Goal: Information Seeking & Learning: Check status

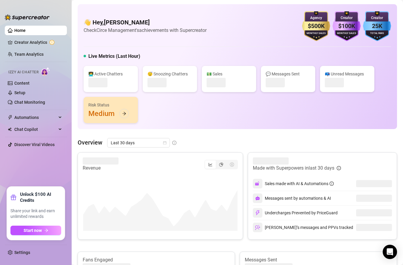
click at [123, 128] on div "👋 Hey, [PERSON_NAME] Check Circe Management's achievements with Supercreator $5…" at bounding box center [238, 66] width 320 height 125
click at [128, 141] on span "Last 30 days" at bounding box center [139, 143] width 56 height 9
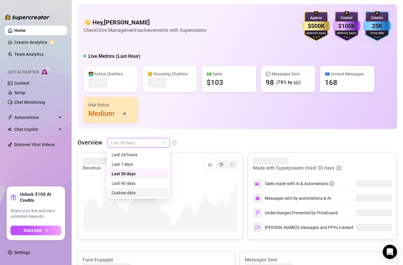
click at [135, 191] on div "Custom date" at bounding box center [138, 193] width 53 height 7
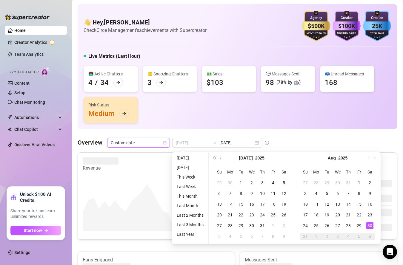
click at [371, 225] on div "30" at bounding box center [369, 225] width 7 height 7
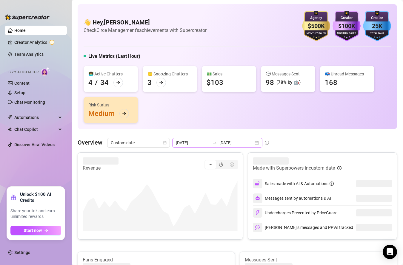
click at [210, 143] on div at bounding box center [215, 143] width 10 height 5
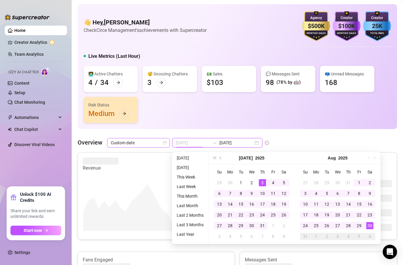
type input "[DATE]"
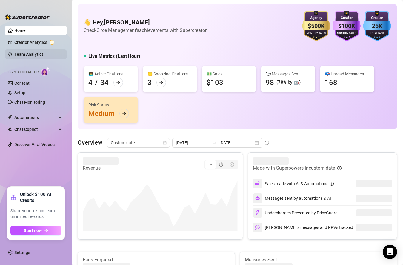
click at [33, 57] on link "Team Analytics" at bounding box center [28, 54] width 29 height 5
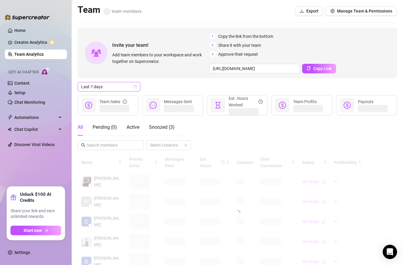
click at [130, 85] on span "Last 7 days" at bounding box center [109, 86] width 56 height 9
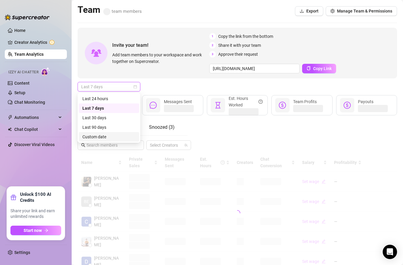
click at [114, 138] on div "Custom date" at bounding box center [108, 137] width 53 height 7
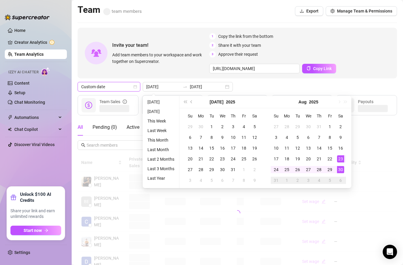
type input "[DATE]"
click at [342, 172] on div "30" at bounding box center [340, 169] width 7 height 7
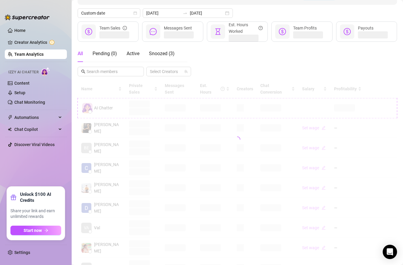
scroll to position [135, 0]
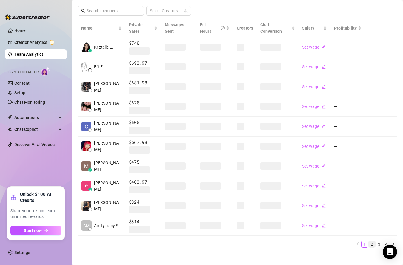
click at [372, 242] on link "2" at bounding box center [372, 244] width 7 height 7
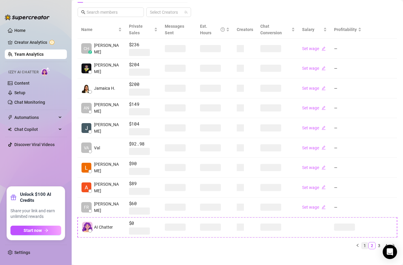
click at [365, 243] on link "1" at bounding box center [365, 246] width 7 height 7
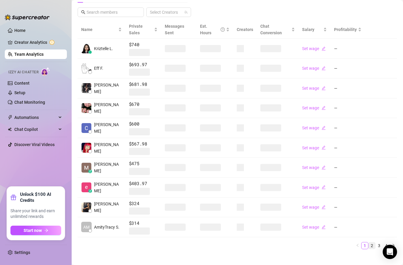
click at [374, 246] on link "2" at bounding box center [372, 246] width 7 height 7
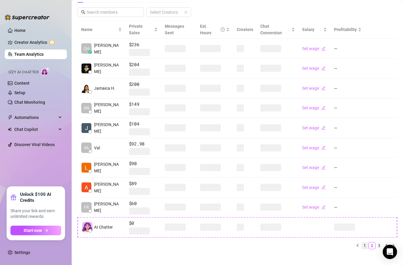
click at [366, 243] on link "1" at bounding box center [365, 246] width 7 height 7
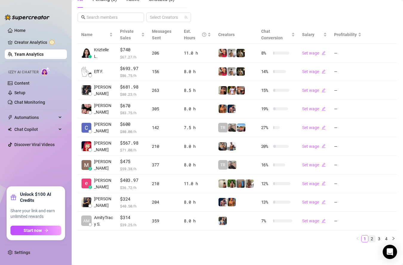
scroll to position [128, 0]
click at [372, 244] on div "Name Private Sales Messages Sent Est. Hours Creators Chat Conversion Salary Pro…" at bounding box center [238, 137] width 320 height 222
click at [373, 240] on link "2" at bounding box center [372, 239] width 7 height 7
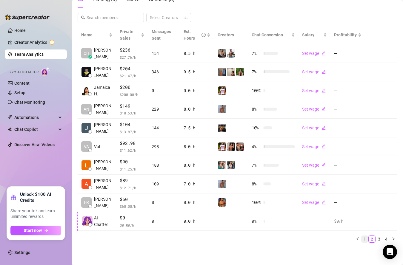
click at [364, 239] on link "1" at bounding box center [365, 239] width 7 height 7
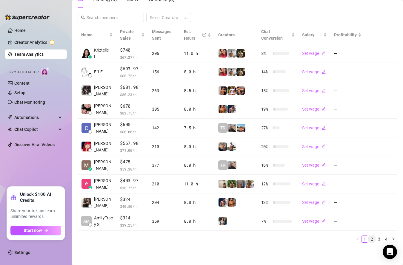
click at [371, 239] on link "2" at bounding box center [372, 239] width 7 height 7
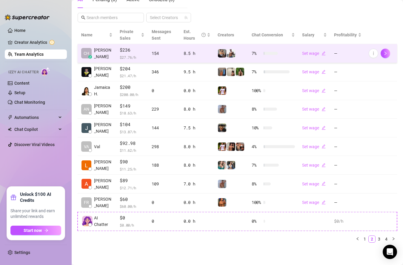
click at [272, 47] on td "7 %" at bounding box center [273, 53] width 50 height 19
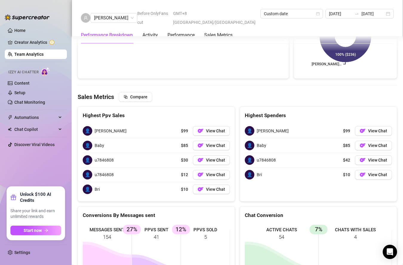
scroll to position [873, 0]
